Goal: Task Accomplishment & Management: Manage account settings

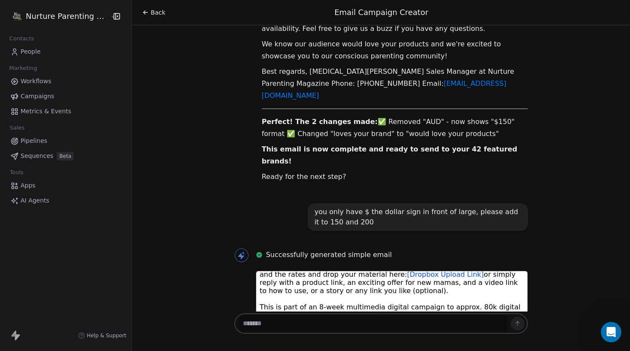
scroll to position [78, 0]
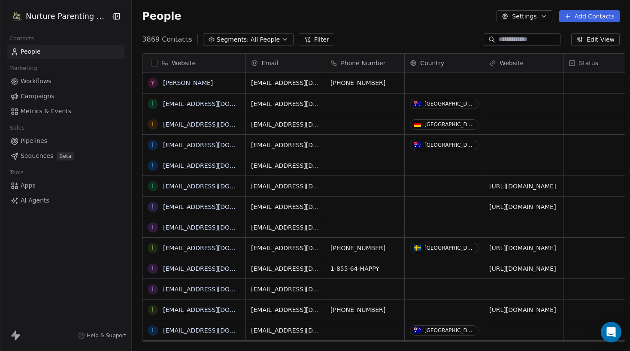
scroll to position [303, 497]
